Goal: Task Accomplishment & Management: Use online tool/utility

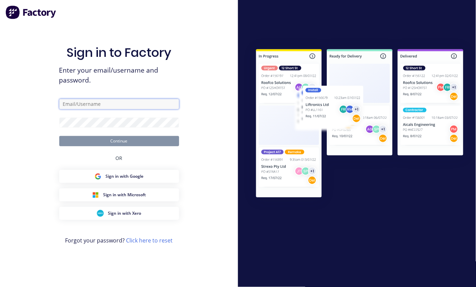
click at [85, 107] on input "text" at bounding box center [119, 104] width 120 height 10
type input "[EMAIL_ADDRESS][DOMAIN_NAME]"
click at [103, 102] on input "[EMAIL_ADDRESS][DOMAIN_NAME]" at bounding box center [119, 104] width 120 height 10
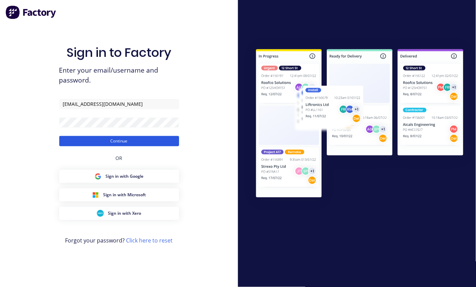
click at [102, 144] on button "Continue" at bounding box center [119, 141] width 120 height 10
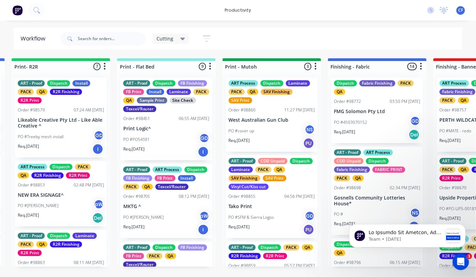
scroll to position [0, 203]
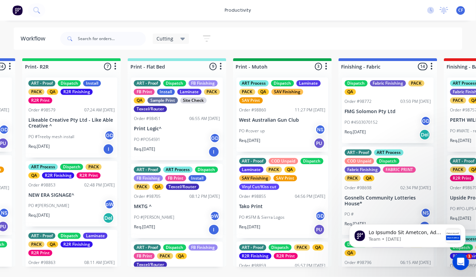
click at [168, 209] on p "MKTG ^" at bounding box center [177, 206] width 86 height 6
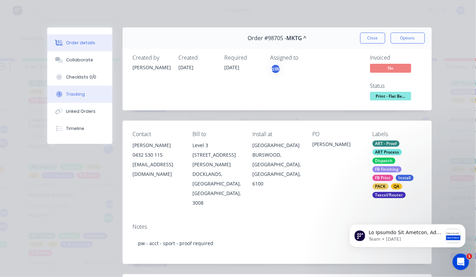
drag, startPoint x: 84, startPoint y: 95, endPoint x: 88, endPoint y: 96, distance: 3.7
click at [84, 94] on button "Tracking" at bounding box center [79, 94] width 65 height 17
